Goal: Information Seeking & Learning: Learn about a topic

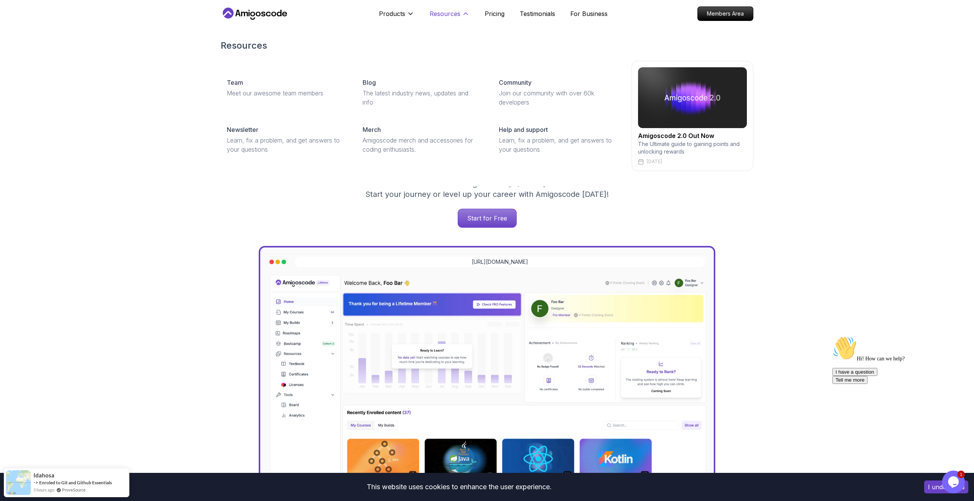
click at [455, 14] on p "Resources" at bounding box center [444, 13] width 31 height 9
click at [391, 89] on p "Comprehensive coding courses" at bounding box center [422, 93] width 118 height 9
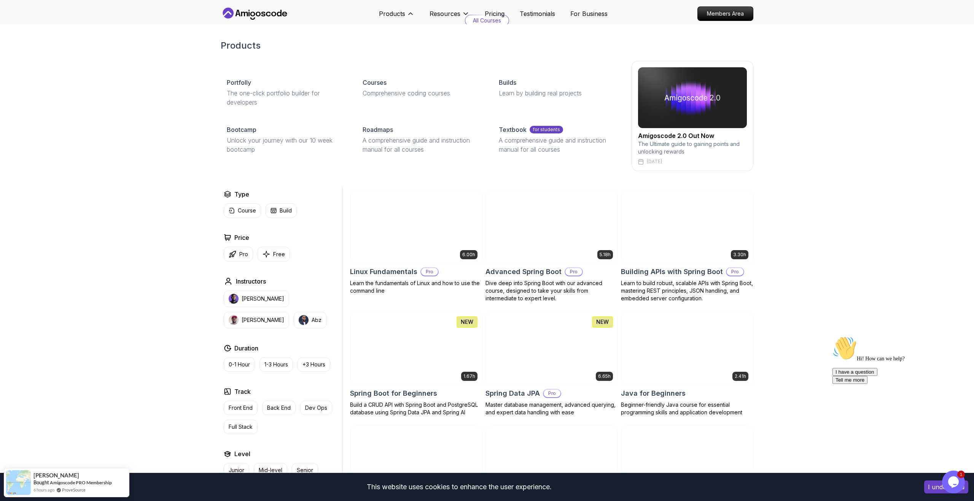
scroll to position [49, 0]
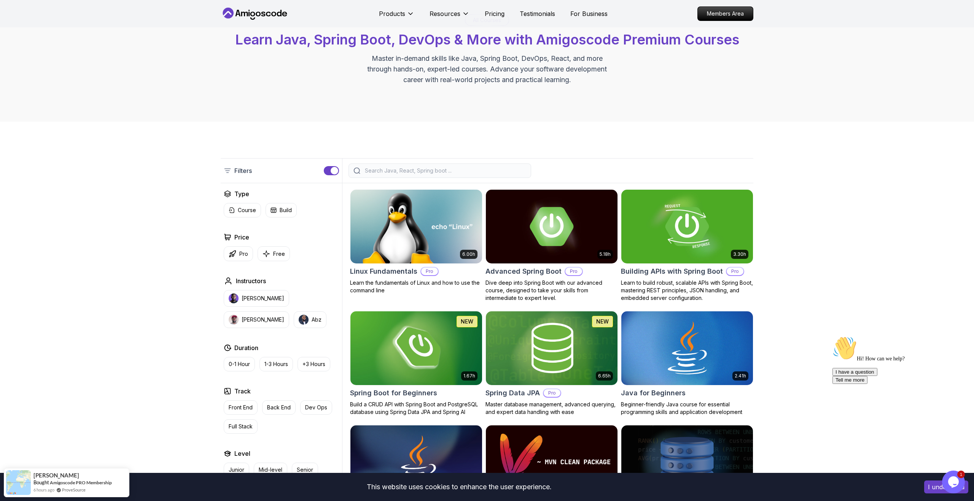
click at [832, 336] on icon "Chat attention grabber" at bounding box center [832, 336] width 0 height 0
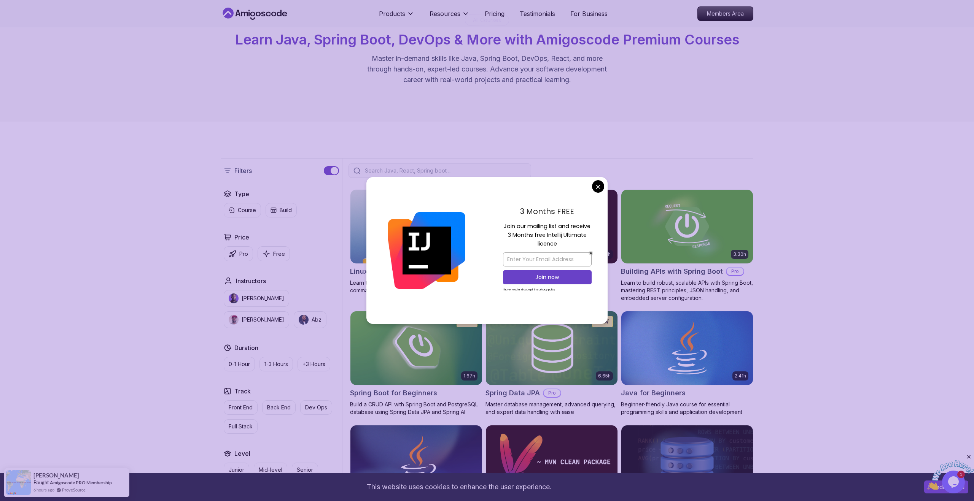
drag, startPoint x: 964, startPoint y: 482, endPoint x: 949, endPoint y: 463, distance: 23.8
click at [964, 482] on img at bounding box center [950, 476] width 47 height 30
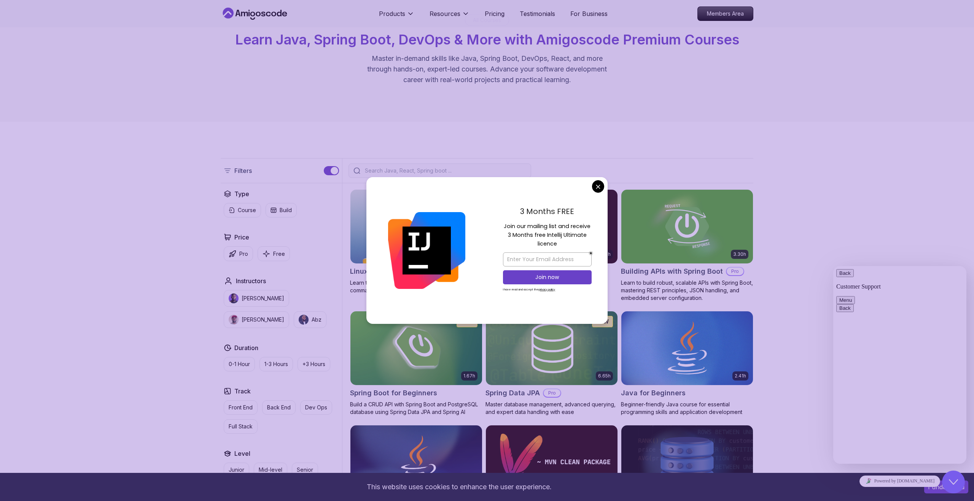
click at [848, 277] on button "Back" at bounding box center [844, 273] width 17 height 8
click at [959, 482] on div "Close Chat This icon closes the chat window." at bounding box center [953, 482] width 23 height 9
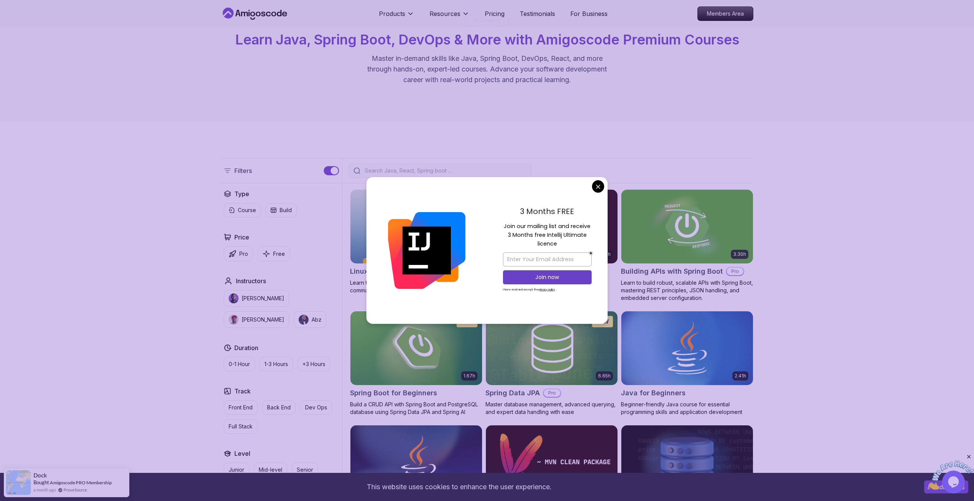
click at [970, 456] on icon "Close" at bounding box center [968, 457] width 7 height 7
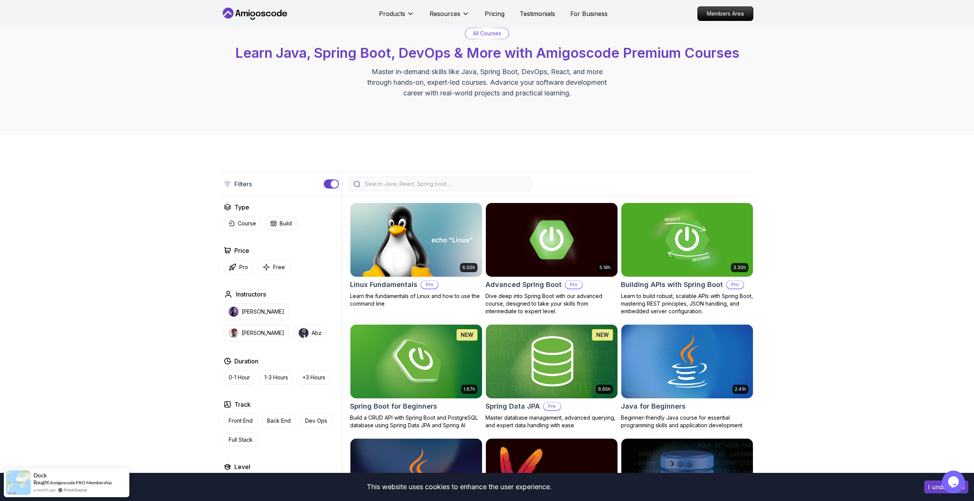
scroll to position [24, 0]
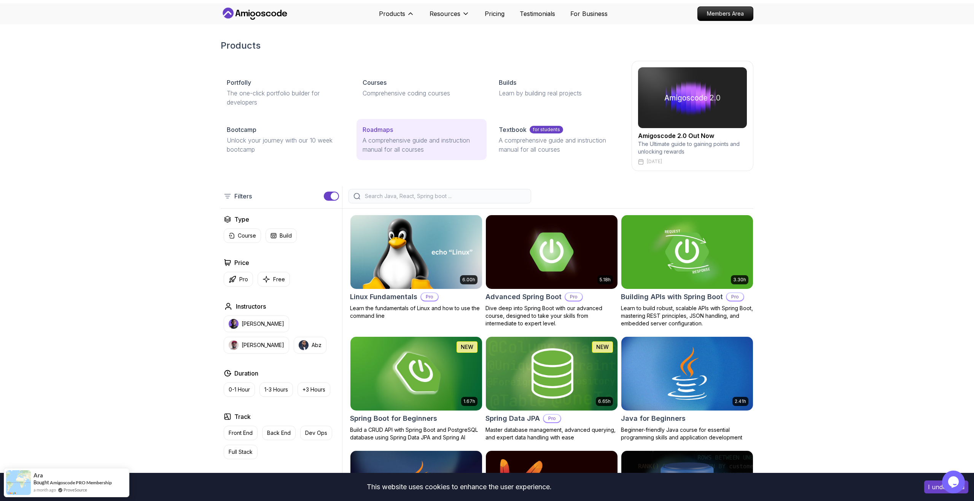
click at [385, 141] on p "A comprehensive guide and instruction manual for all courses" at bounding box center [422, 145] width 118 height 18
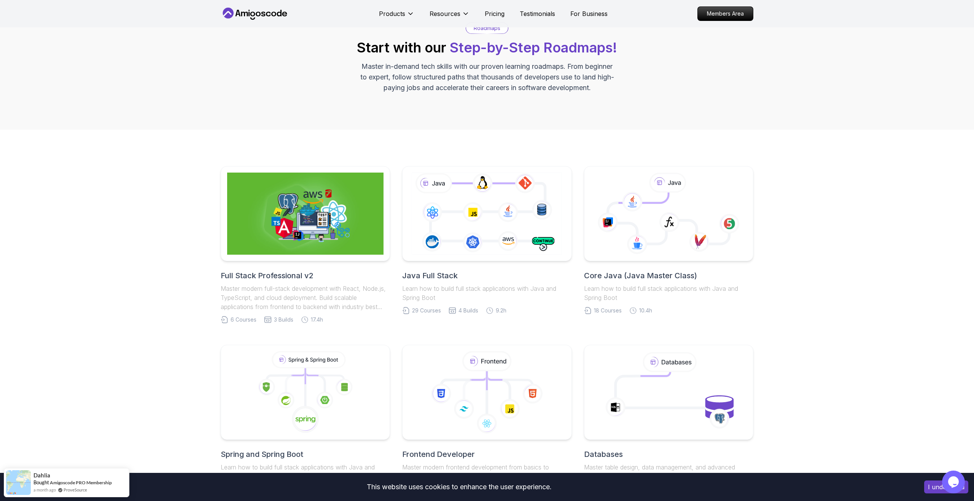
scroll to position [69, 0]
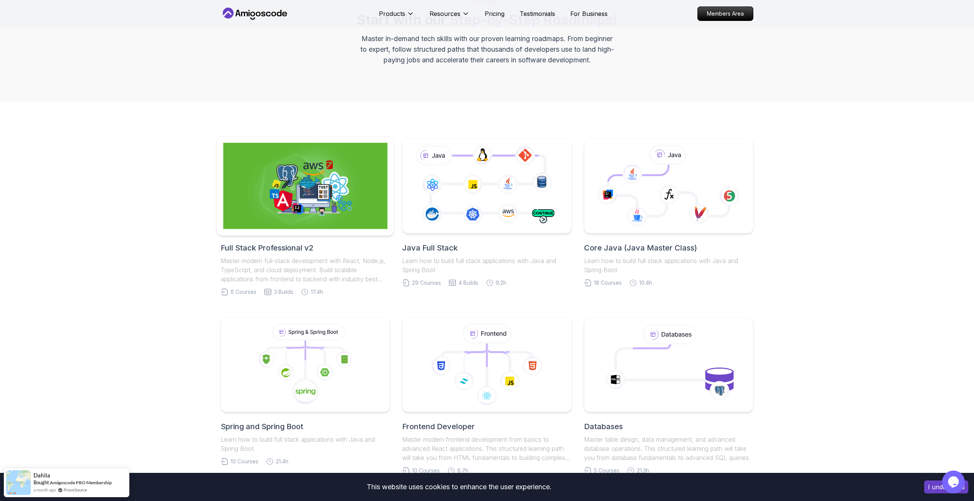
click at [281, 195] on img at bounding box center [305, 186] width 164 height 86
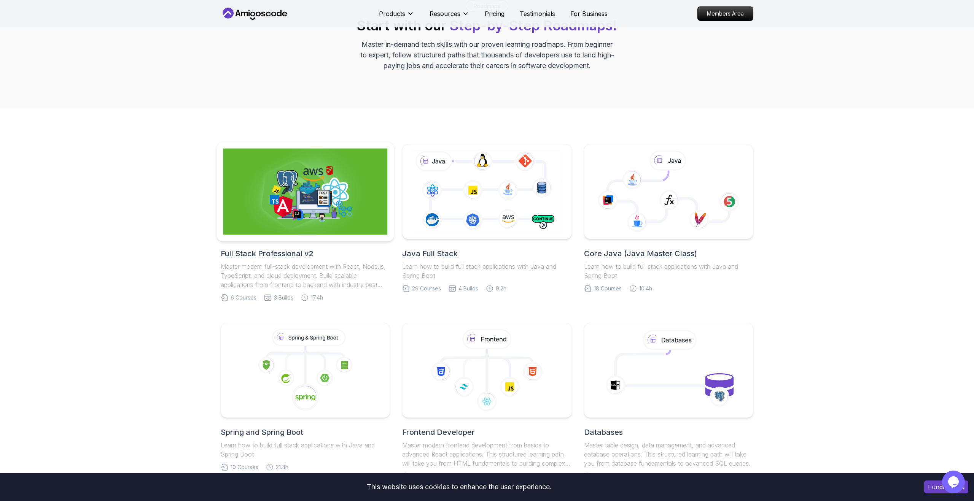
scroll to position [69, 0]
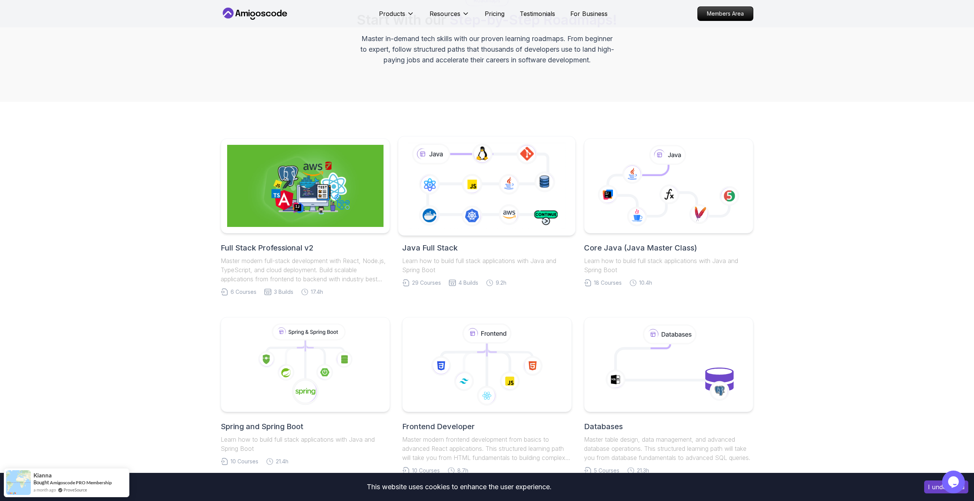
click at [465, 180] on icon at bounding box center [486, 185] width 161 height 89
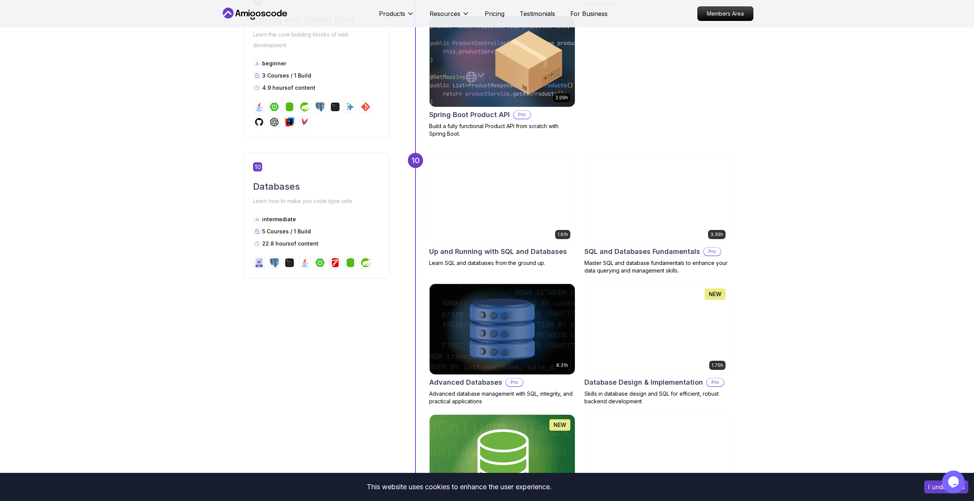
scroll to position [1602, 0]
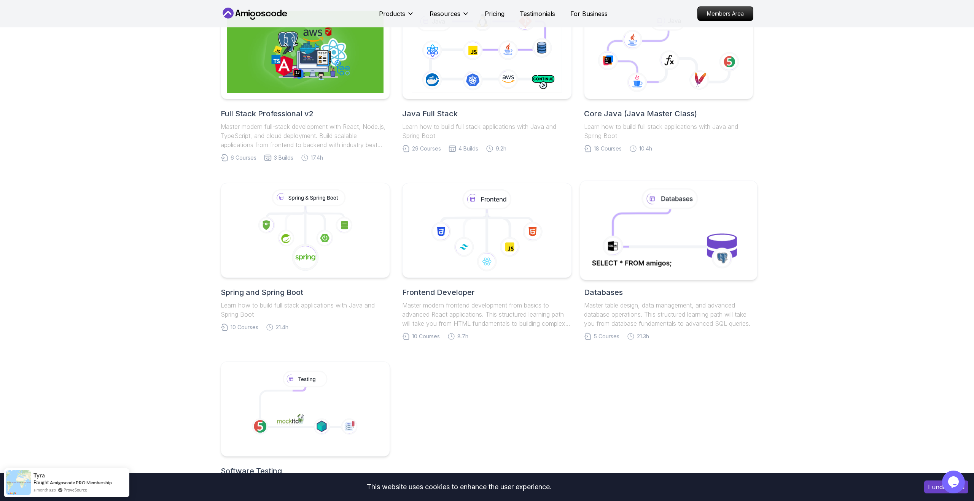
scroll to position [189, 0]
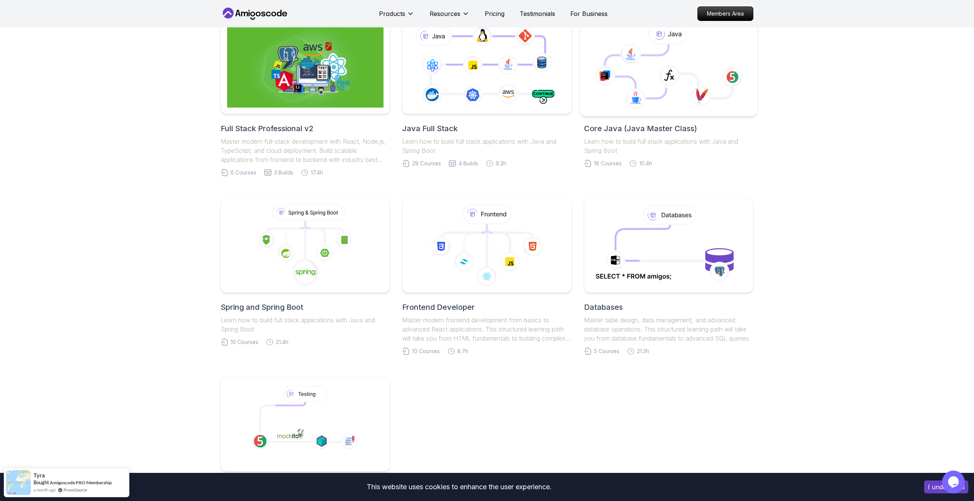
click at [665, 87] on icon at bounding box center [636, 72] width 64 height 54
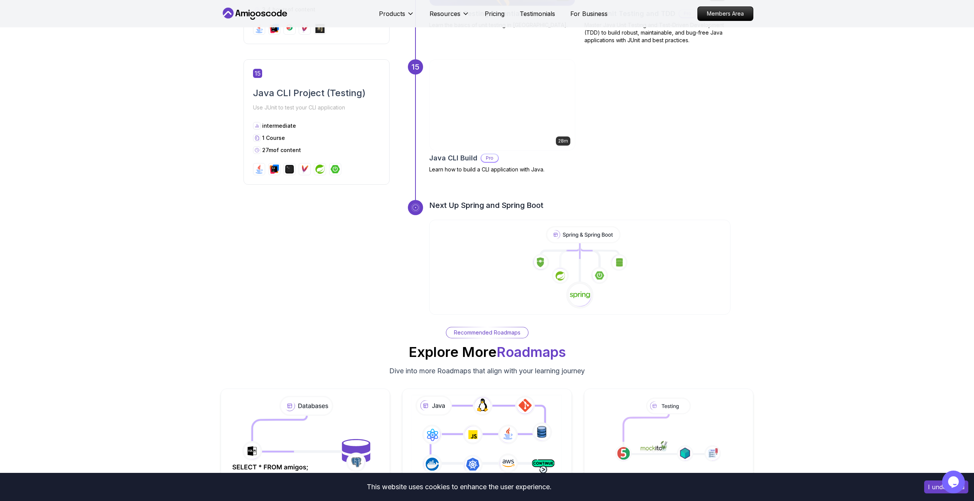
scroll to position [2519, 0]
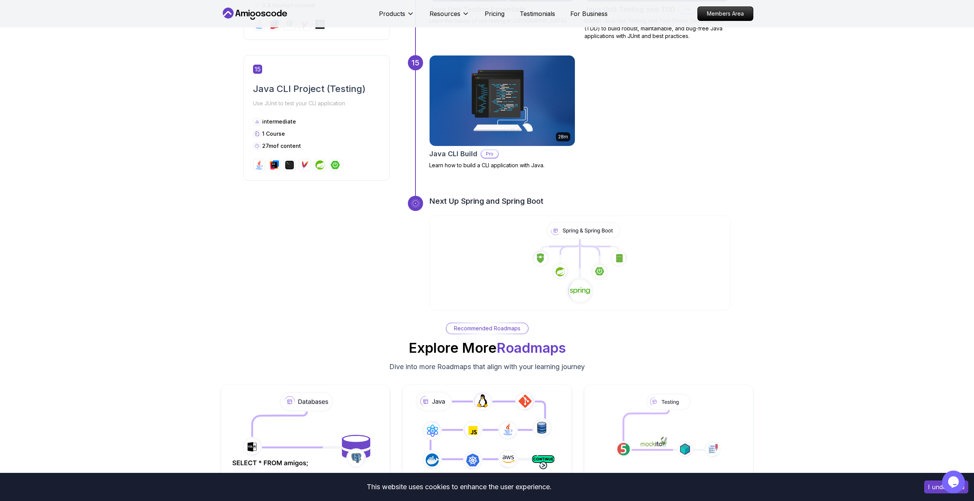
click at [487, 325] on p "Recommended Roadmaps" at bounding box center [487, 329] width 67 height 8
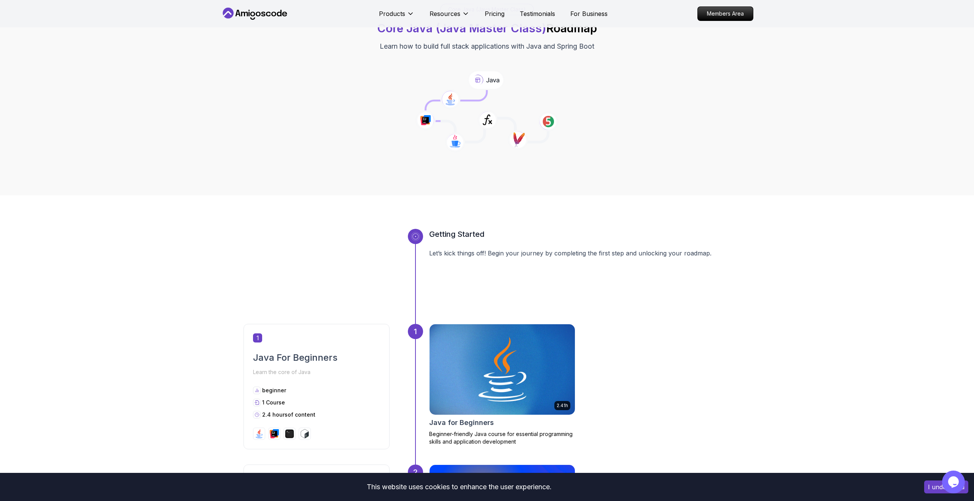
scroll to position [93, 0]
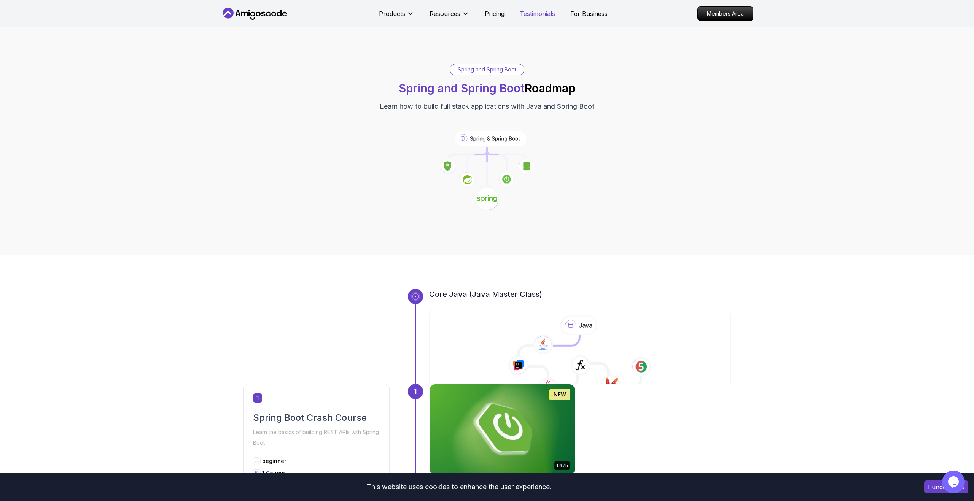
click at [525, 13] on p "Testimonials" at bounding box center [537, 13] width 35 height 9
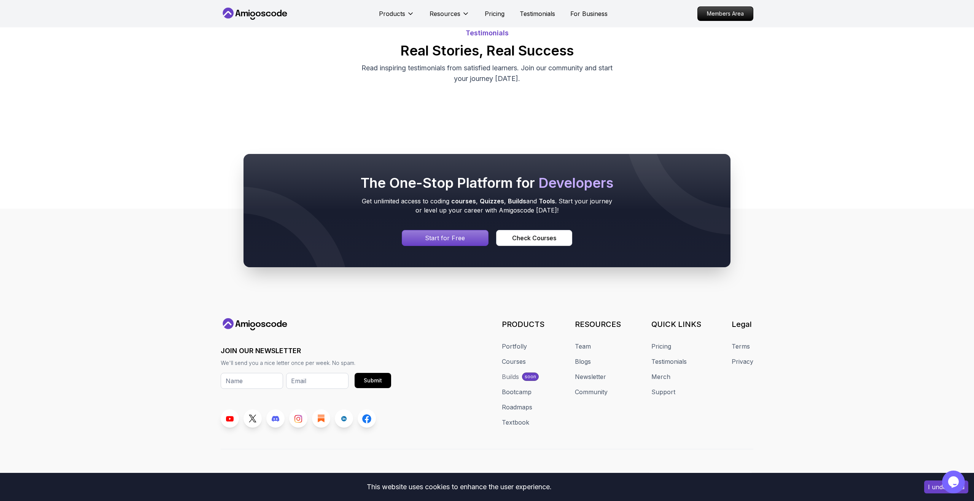
scroll to position [46, 0]
click at [642, 83] on div "Testimonials Real Stories, Real Success Read inspiring testimonials from satisf…" at bounding box center [487, 55] width 533 height 56
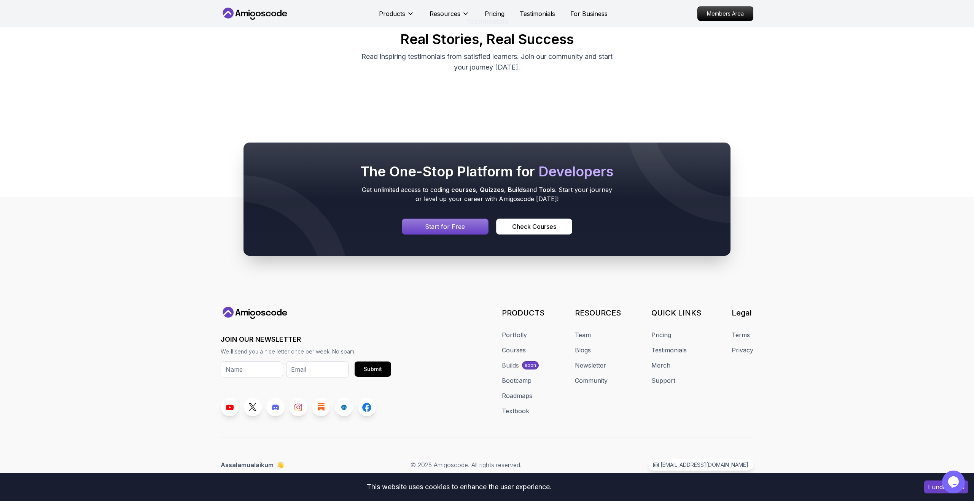
scroll to position [2071, 0]
